Goal: Transaction & Acquisition: Purchase product/service

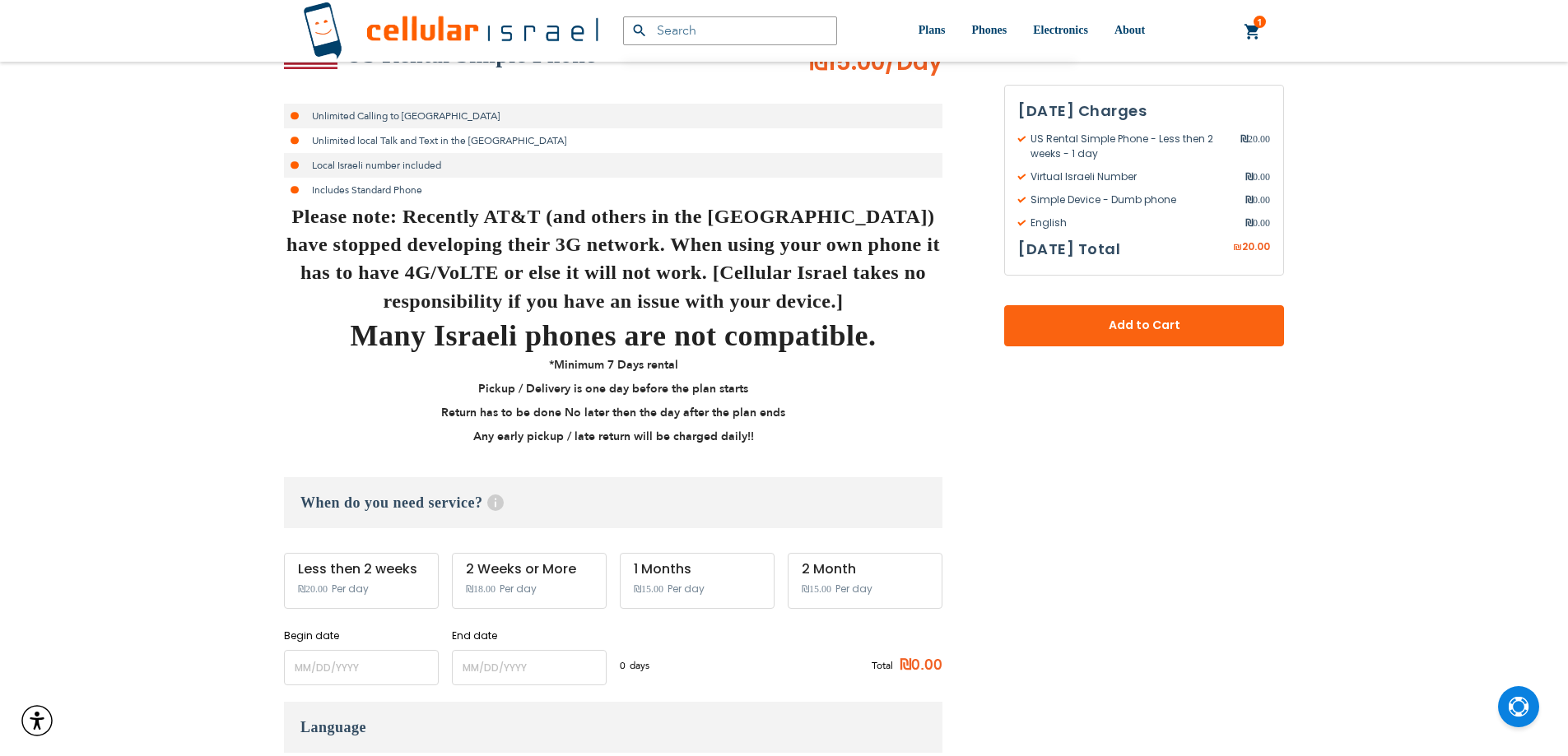
scroll to position [659, 0]
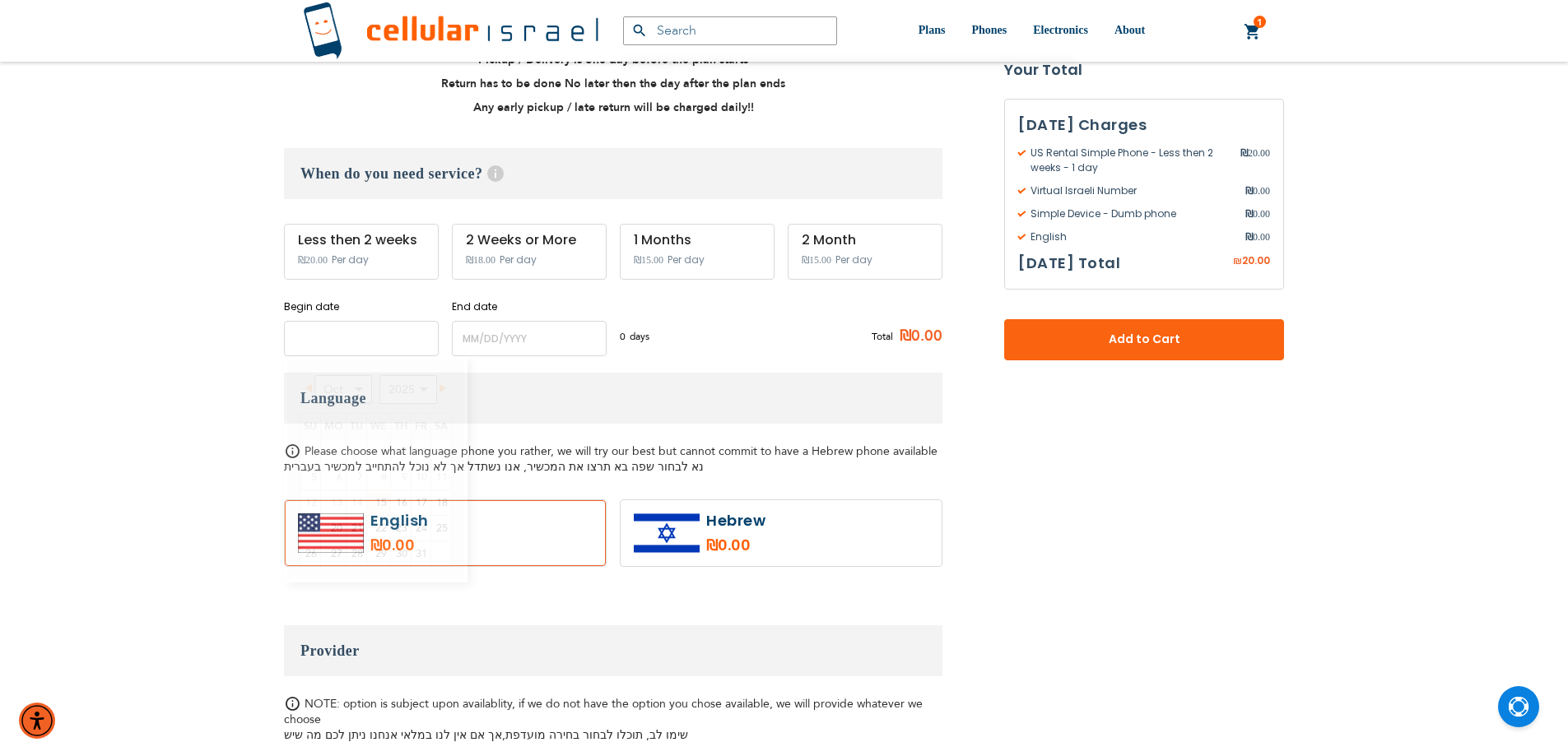
click at [358, 344] on input "name" at bounding box center [361, 338] width 155 height 36
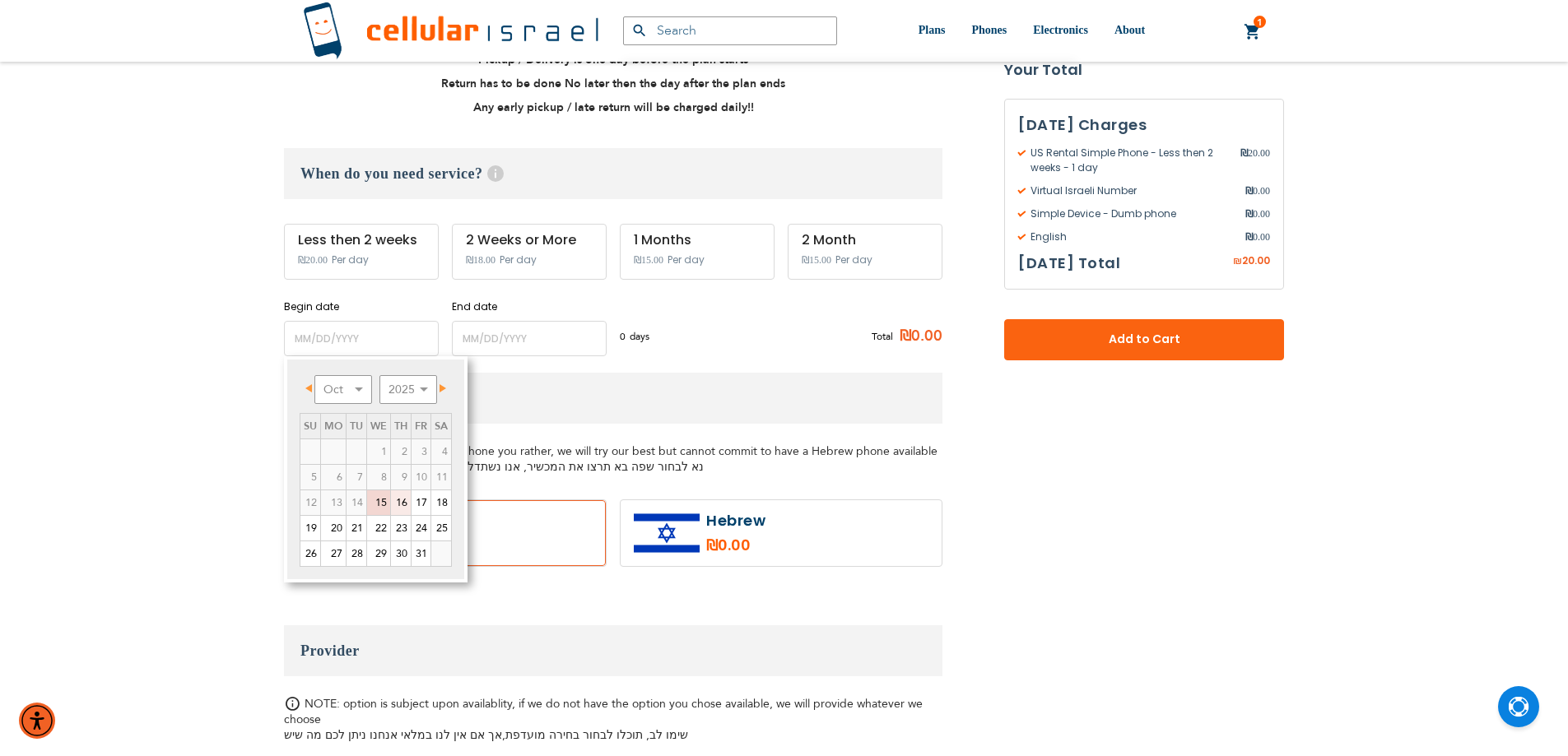
click at [402, 494] on link "16" at bounding box center [400, 503] width 20 height 24
type input "[DATE]"
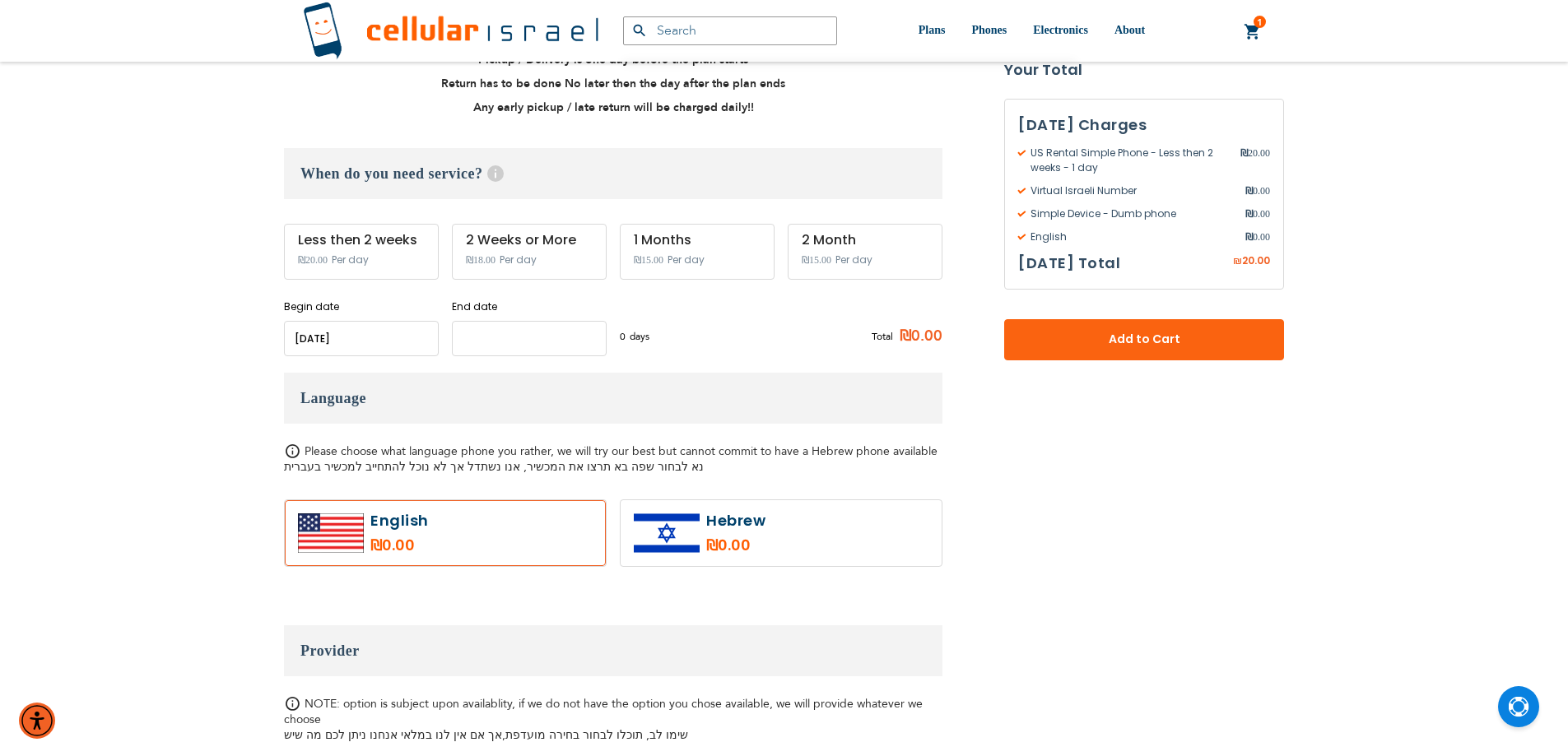
click at [517, 345] on input "name" at bounding box center [529, 338] width 155 height 36
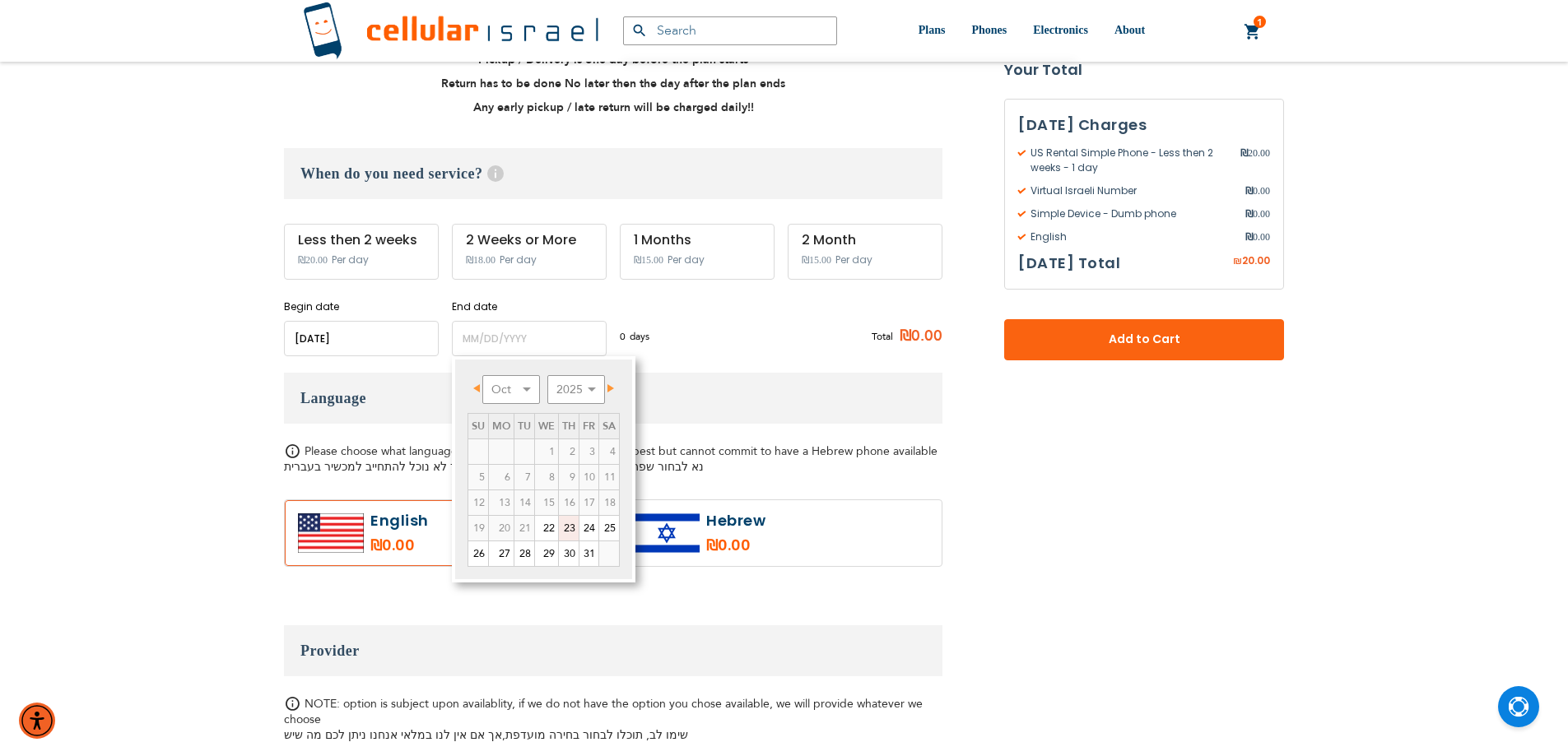
click at [569, 529] on link "23" at bounding box center [568, 528] width 20 height 24
type input "[DATE]"
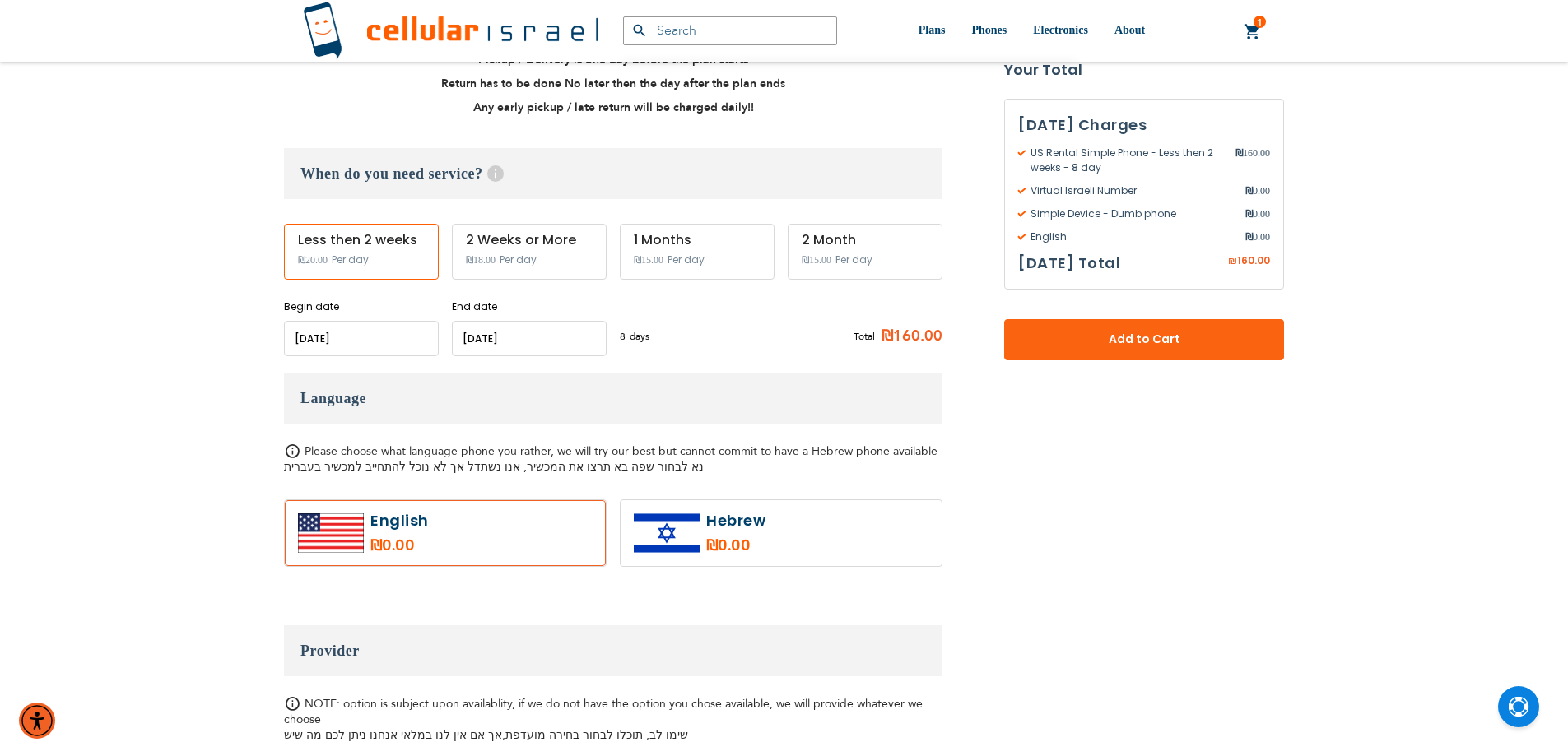
click at [563, 335] on input "name" at bounding box center [529, 338] width 155 height 36
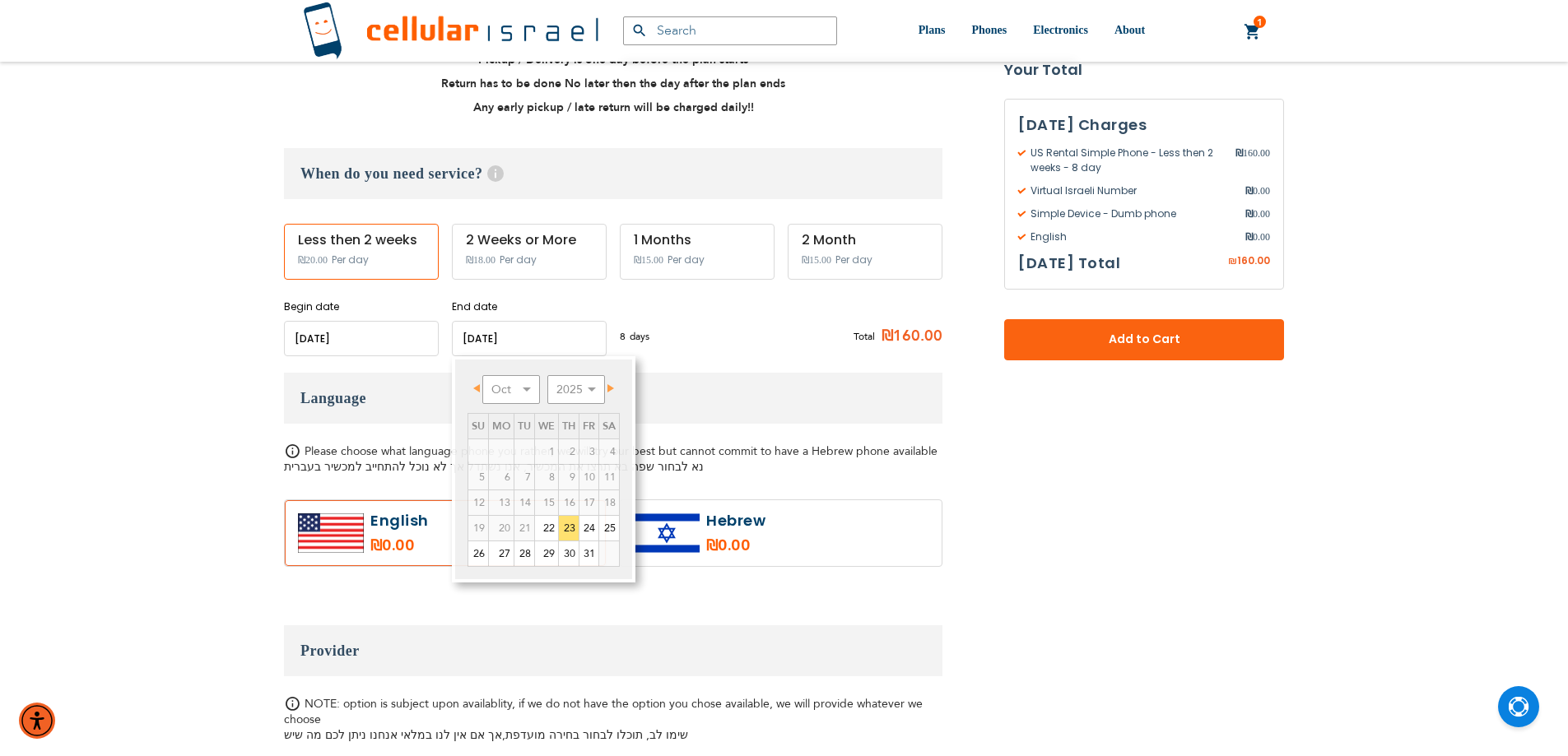
click at [814, 524] on label at bounding box center [781, 533] width 321 height 66
radio input "true"
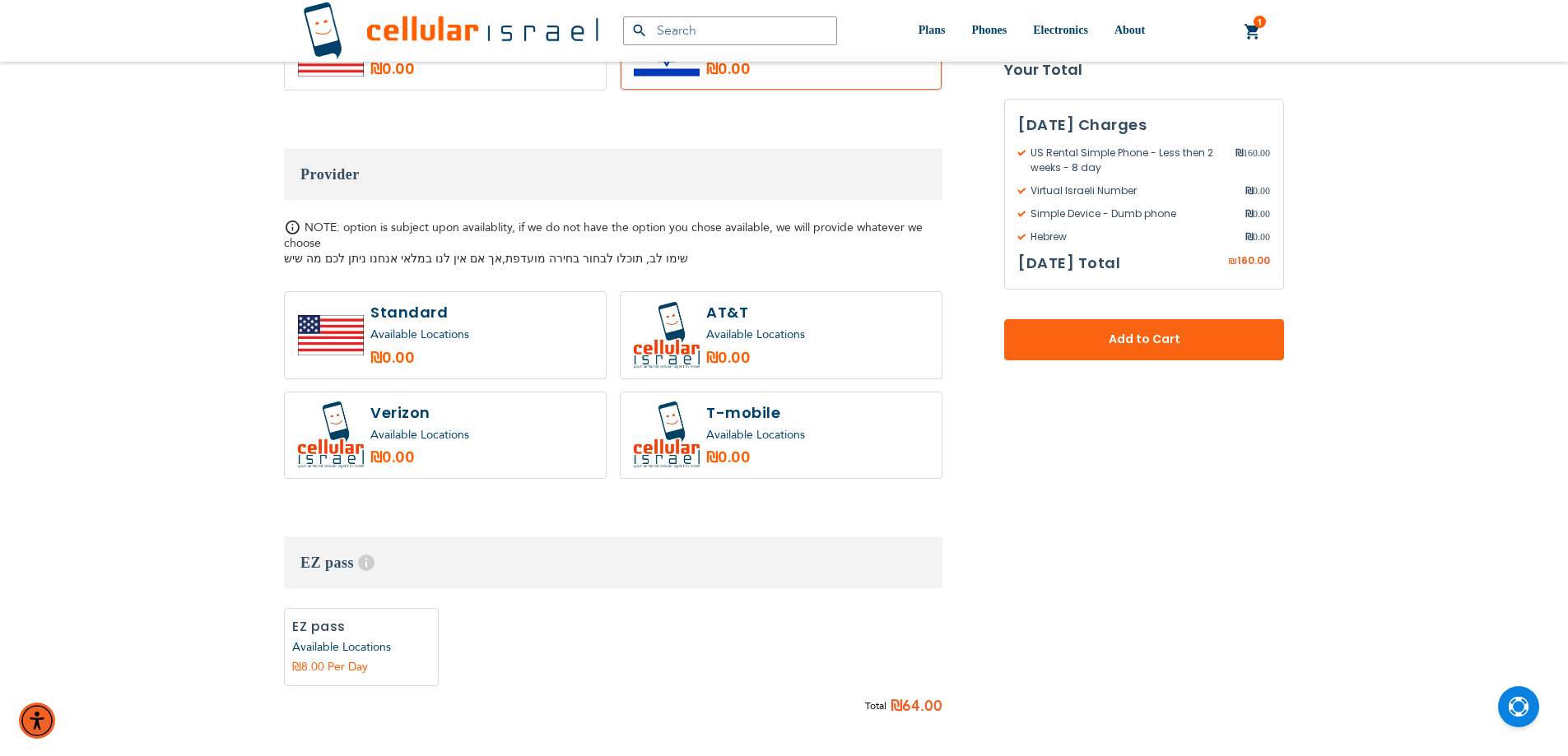
scroll to position [1316, 0]
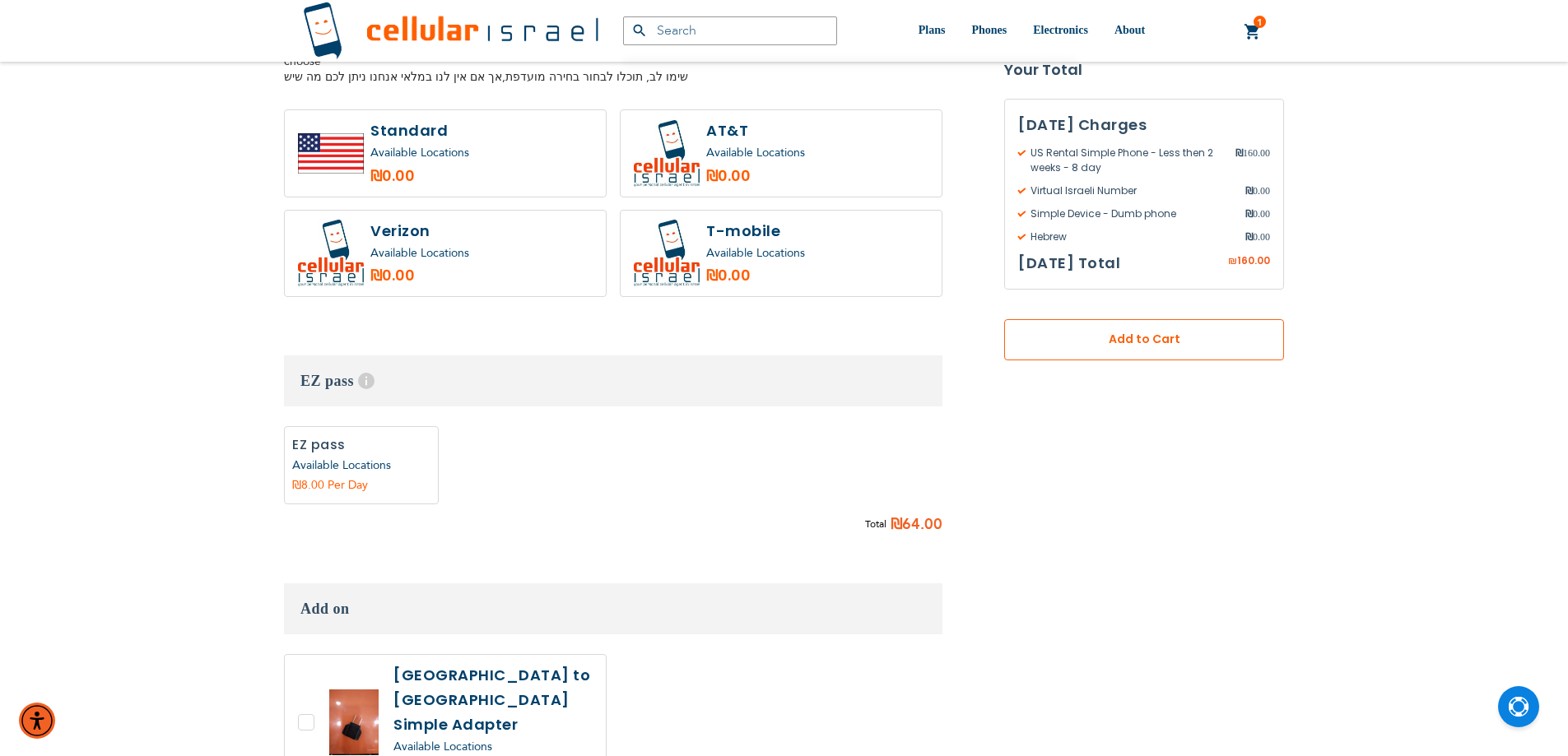
click at [1159, 336] on span "Add to Cart" at bounding box center [1143, 340] width 171 height 17
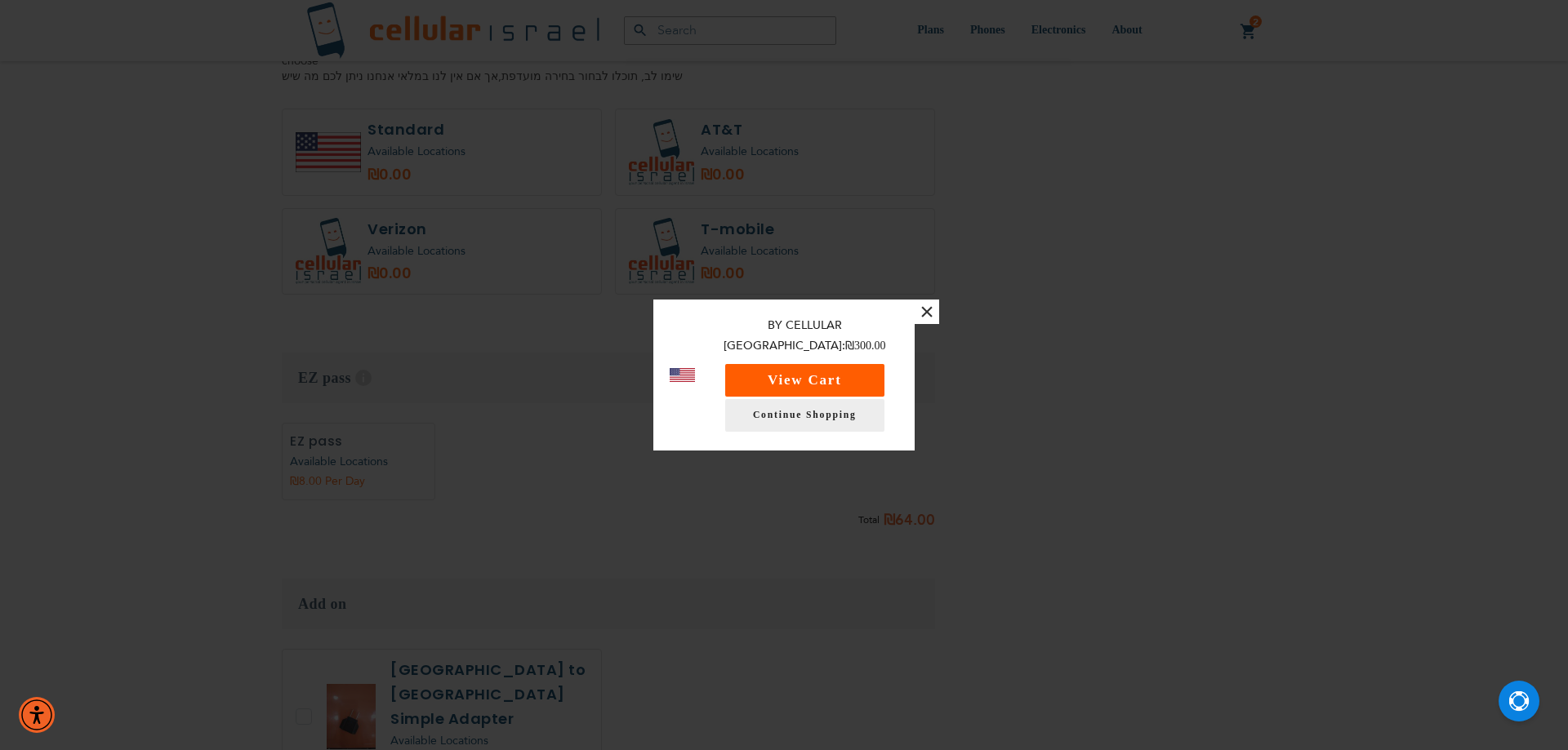
click at [788, 373] on button "View Cart" at bounding box center [805, 381] width 159 height 33
